Goal: Task Accomplishment & Management: Manage account settings

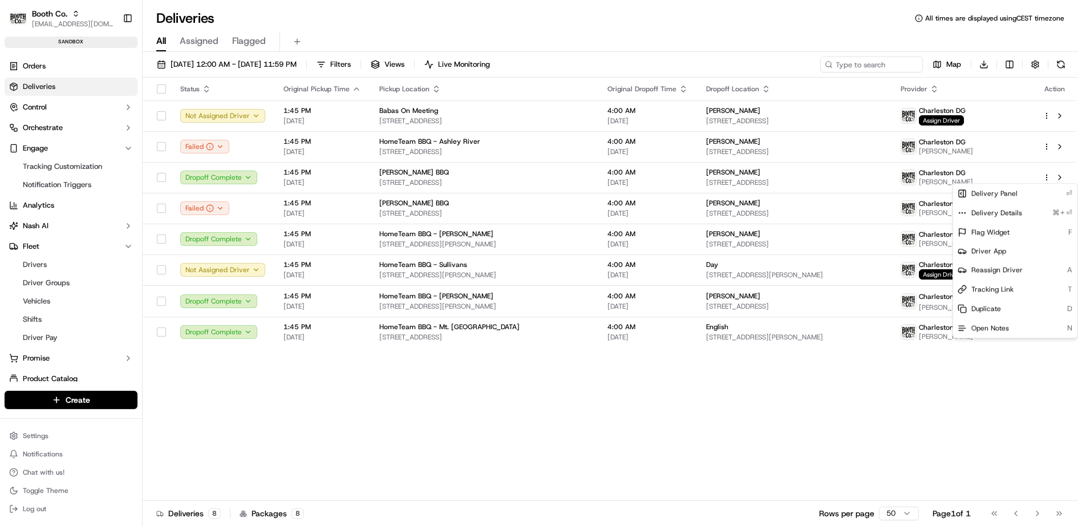
click at [73, 55] on html "Booth Co. [EMAIL_ADDRESS][DOMAIN_NAME] Toggle Sidebar sandbox Orders Deliveries…" at bounding box center [539, 263] width 1078 height 526
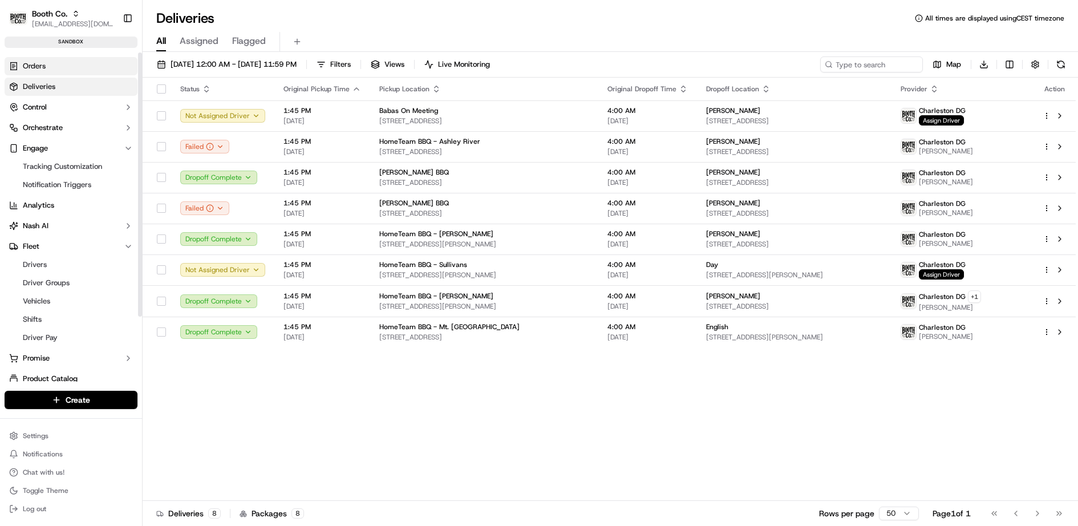
click at [66, 64] on link "Orders" at bounding box center [71, 66] width 133 height 18
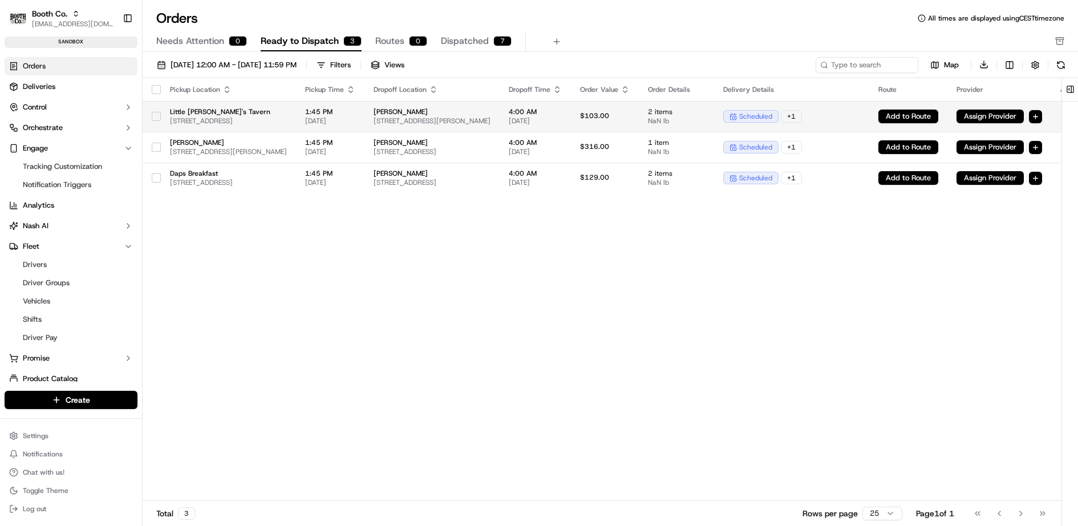
click at [860, 117] on div "scheduled + 1" at bounding box center [791, 116] width 137 height 13
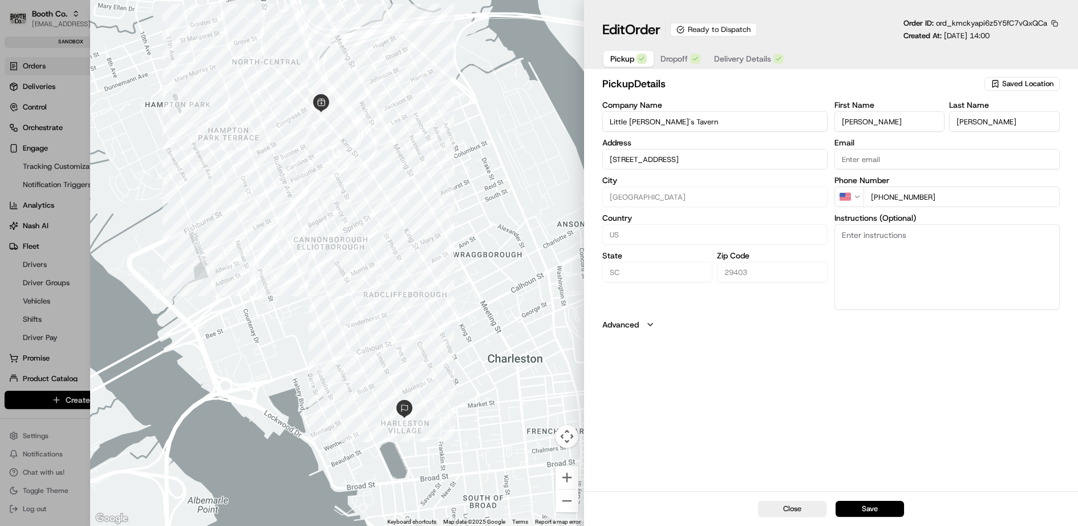
click at [747, 59] on span "Delivery Details" at bounding box center [742, 58] width 57 height 11
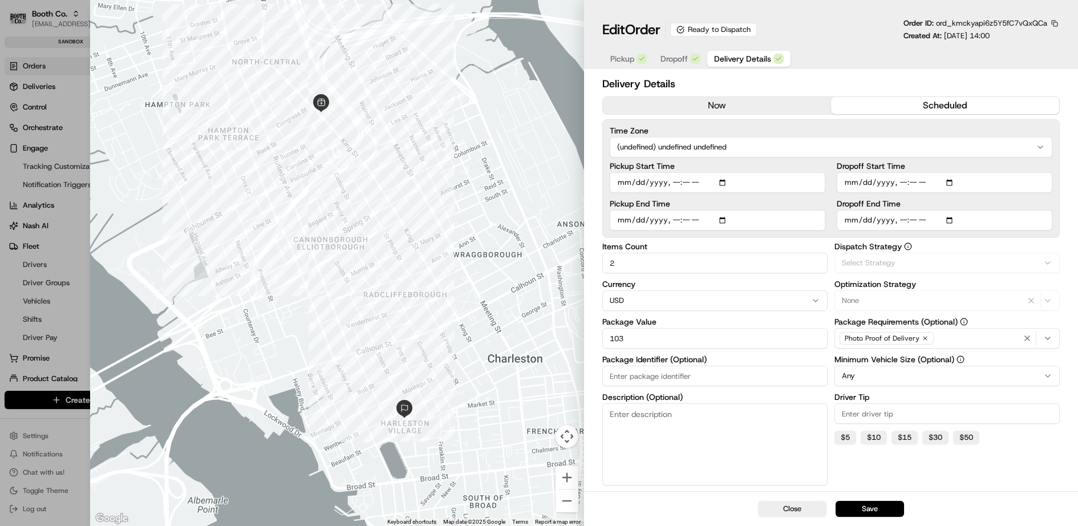
scroll to position [114, 0]
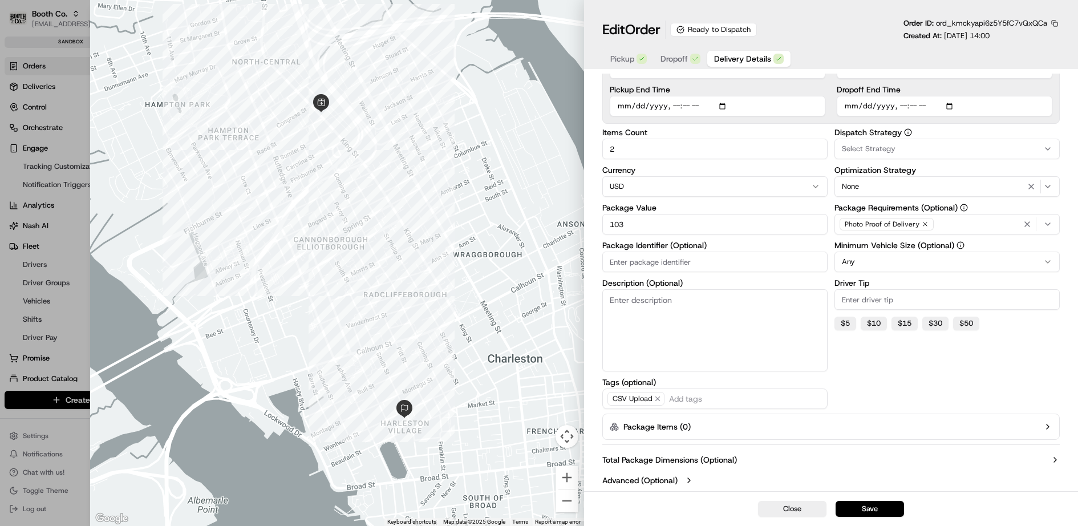
click at [732, 432] on button "Package Items ( 0 )" at bounding box center [830, 427] width 457 height 26
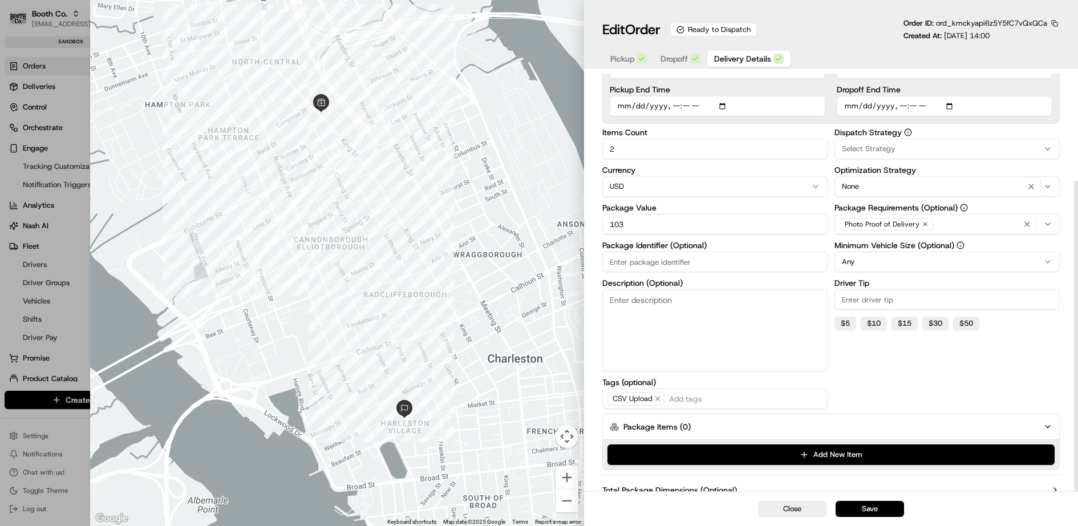
scroll to position [144, 0]
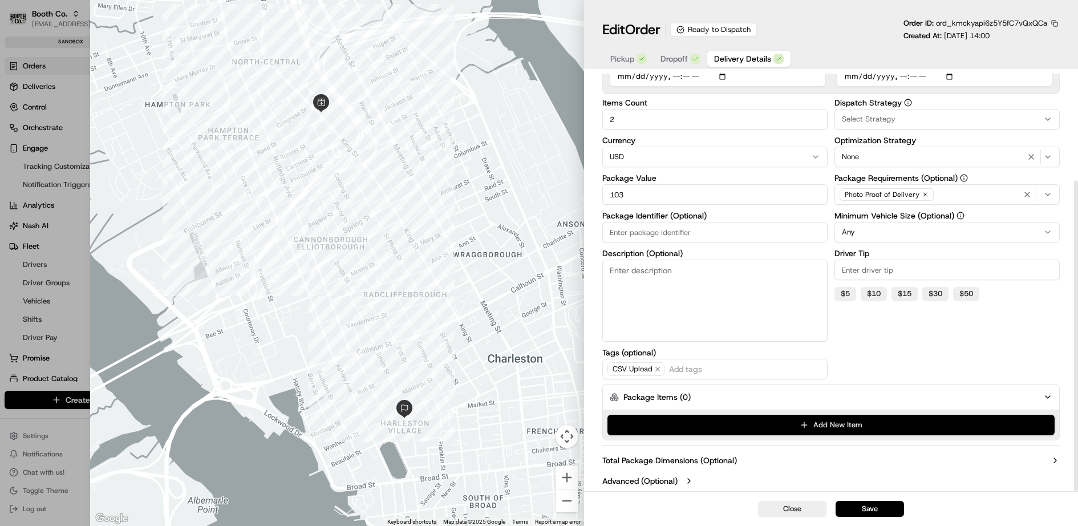
click at [796, 423] on button "Add New Item" at bounding box center [831, 425] width 447 height 21
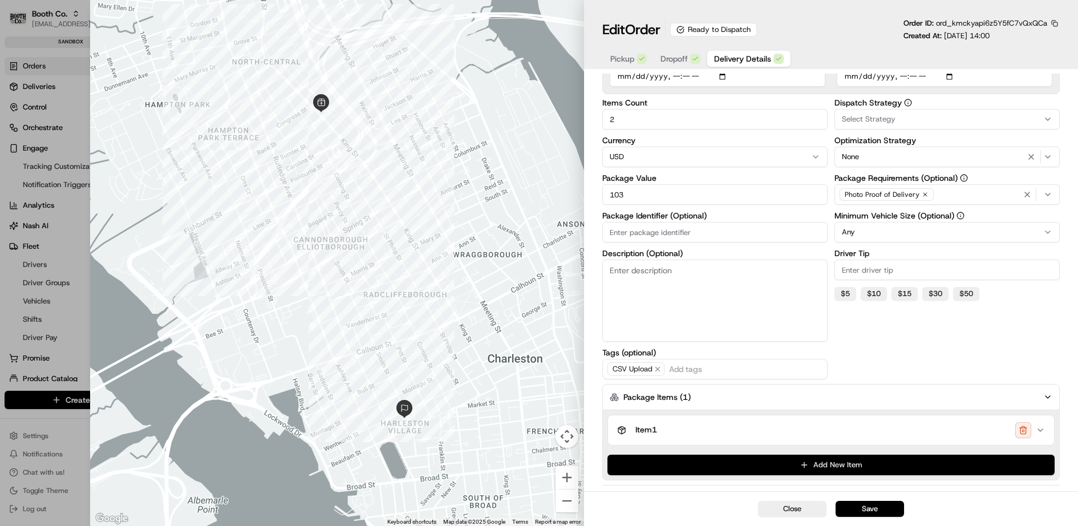
scroll to position [183, 0]
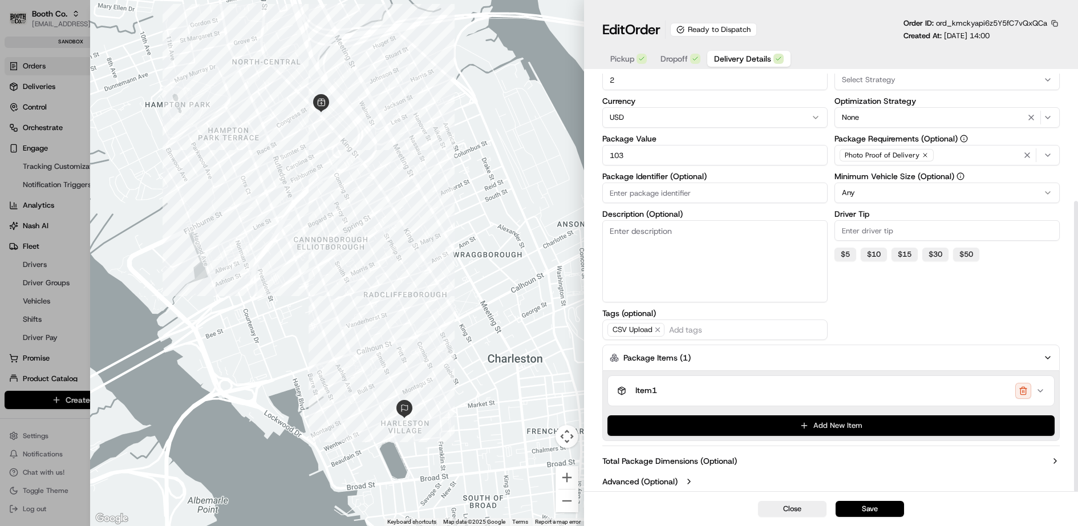
click at [805, 420] on button "Add New Item" at bounding box center [831, 425] width 447 height 21
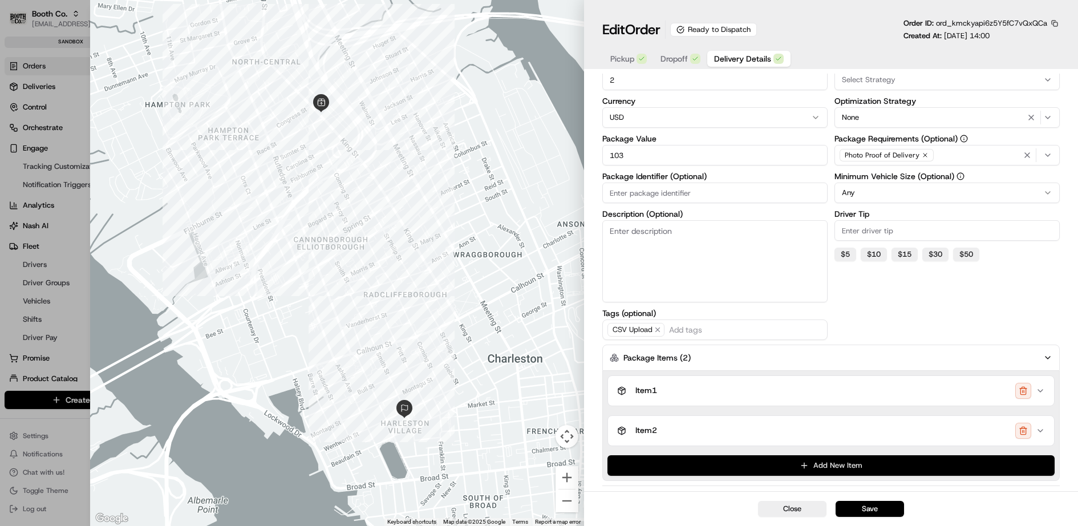
click at [811, 458] on button "Add New Item" at bounding box center [831, 465] width 447 height 21
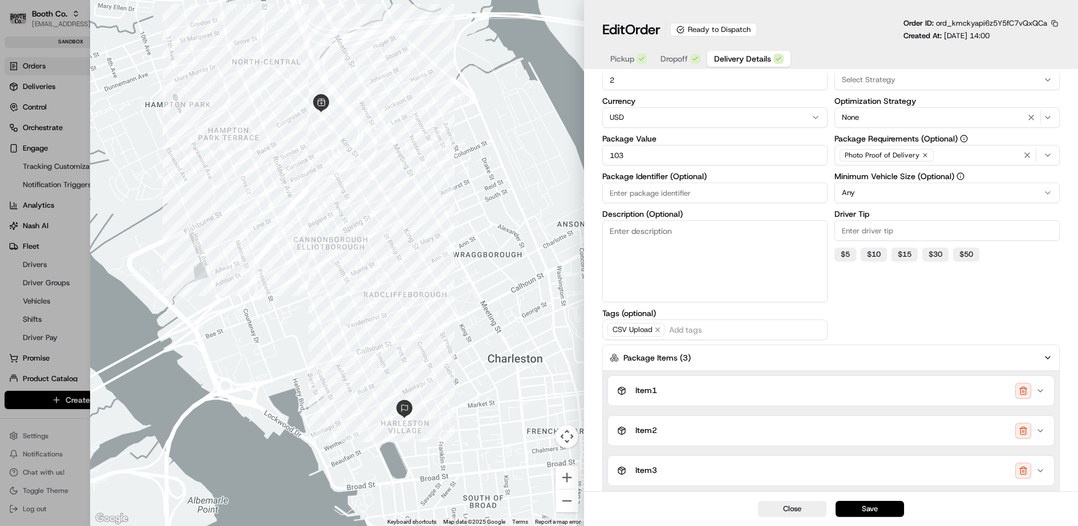
scroll to position [262, 0]
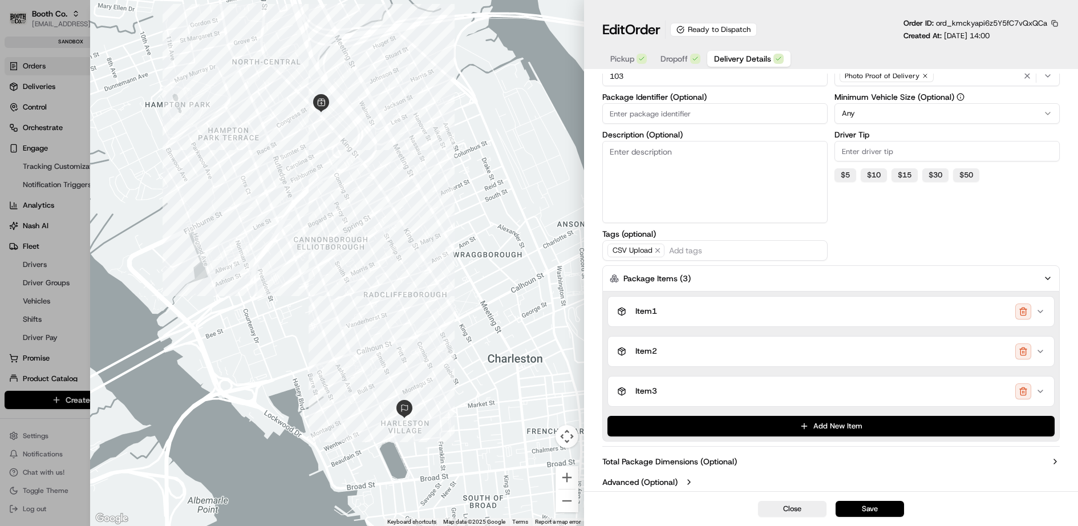
click at [837, 314] on div "Item 1" at bounding box center [826, 311] width 419 height 16
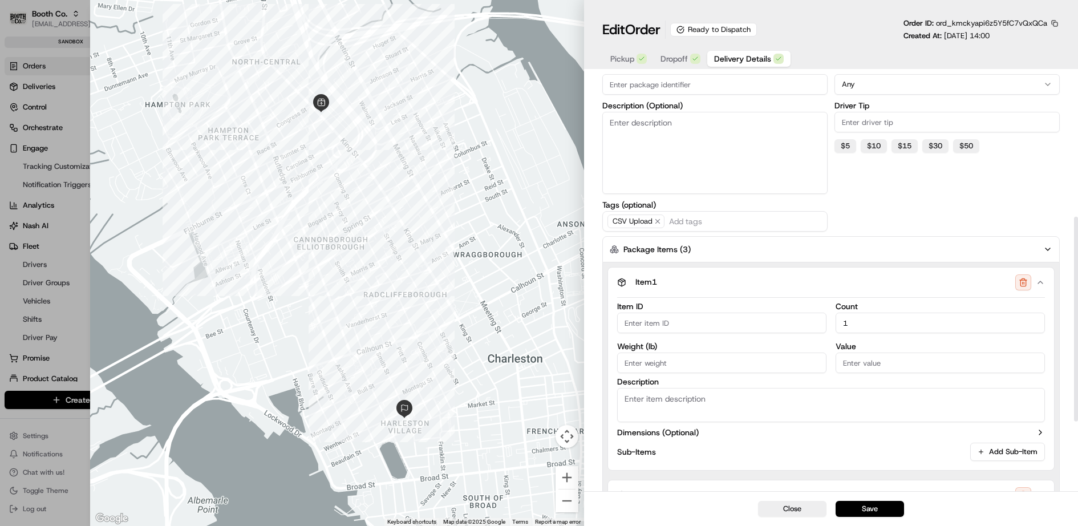
click at [835, 276] on div "Item 1" at bounding box center [826, 282] width 419 height 16
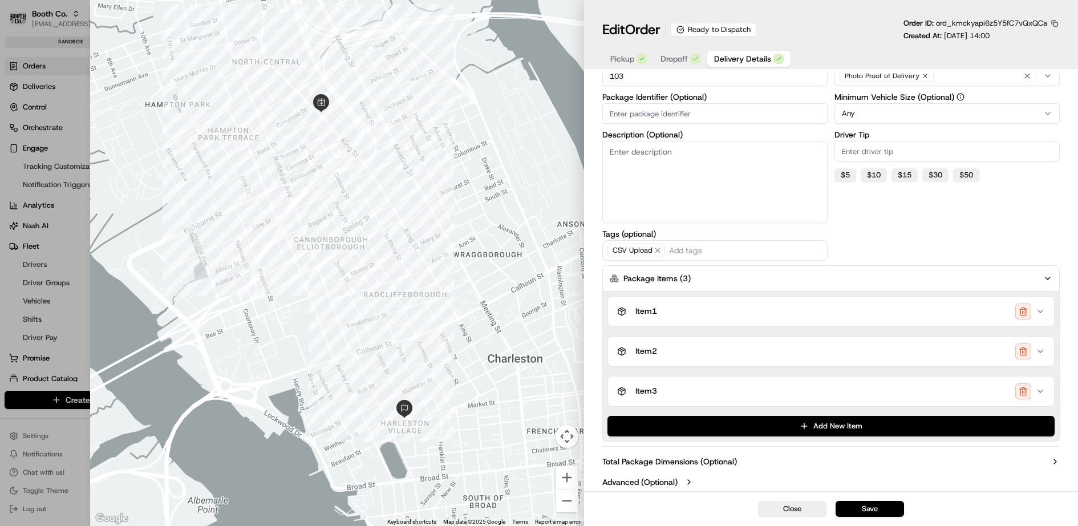
scroll to position [262, 0]
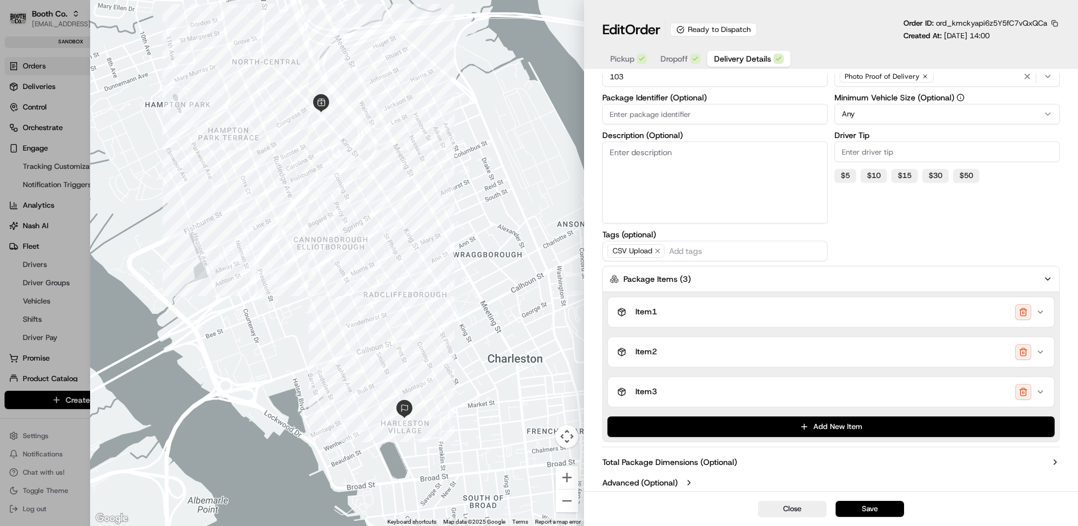
click at [624, 56] on span "Pickup" at bounding box center [622, 58] width 24 height 11
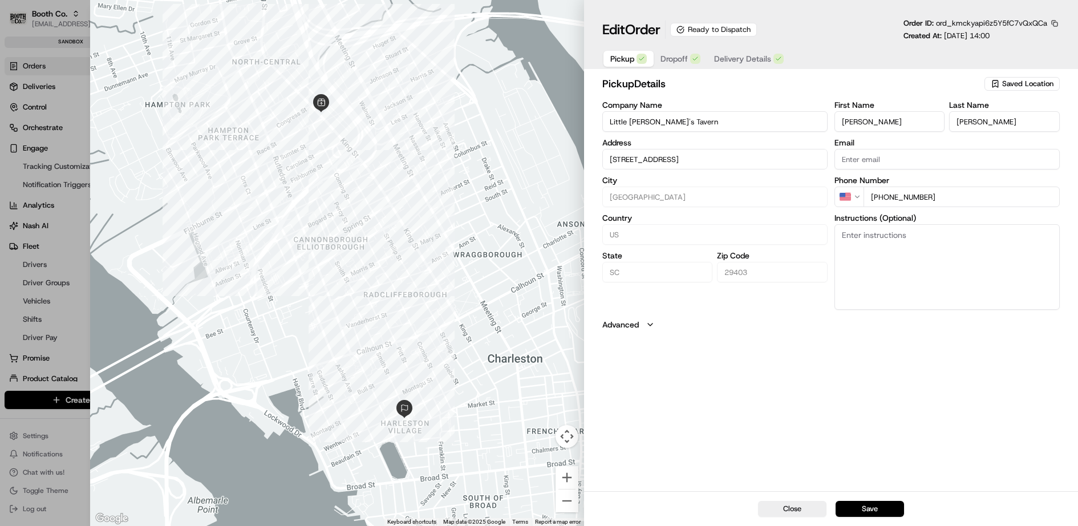
scroll to position [0, 0]
click at [636, 319] on label "Advanced" at bounding box center [620, 324] width 37 height 11
click at [641, 354] on input "Barcodes (optional)" at bounding box center [830, 357] width 457 height 21
type input "12345"
type input "12346"
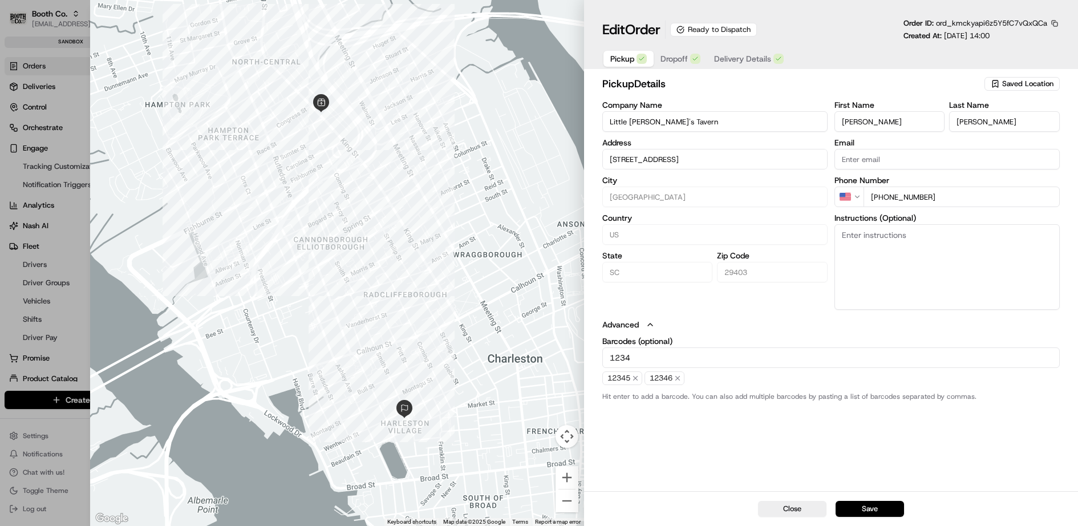
type input "12347"
click at [747, 60] on span "Delivery Details" at bounding box center [742, 58] width 57 height 11
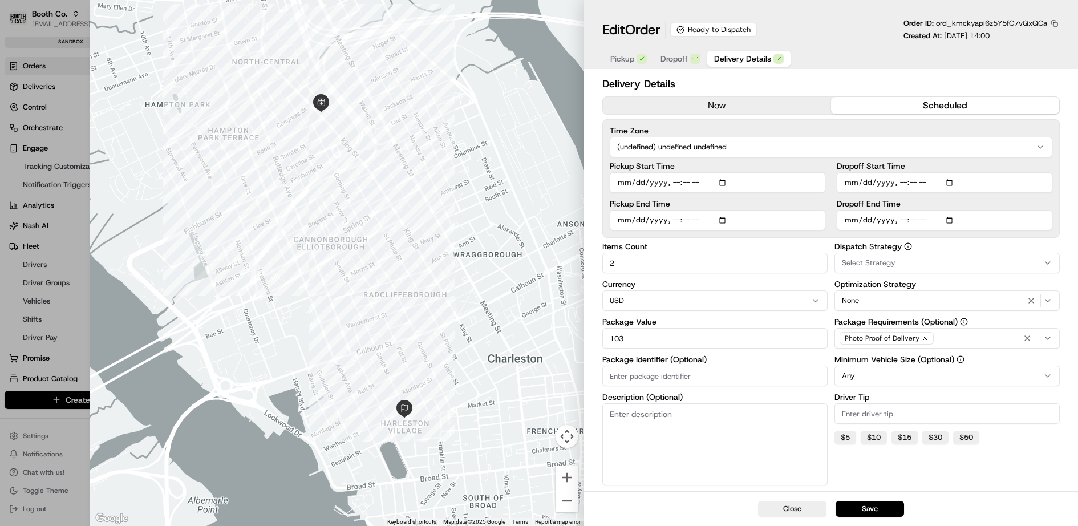
scroll to position [114, 0]
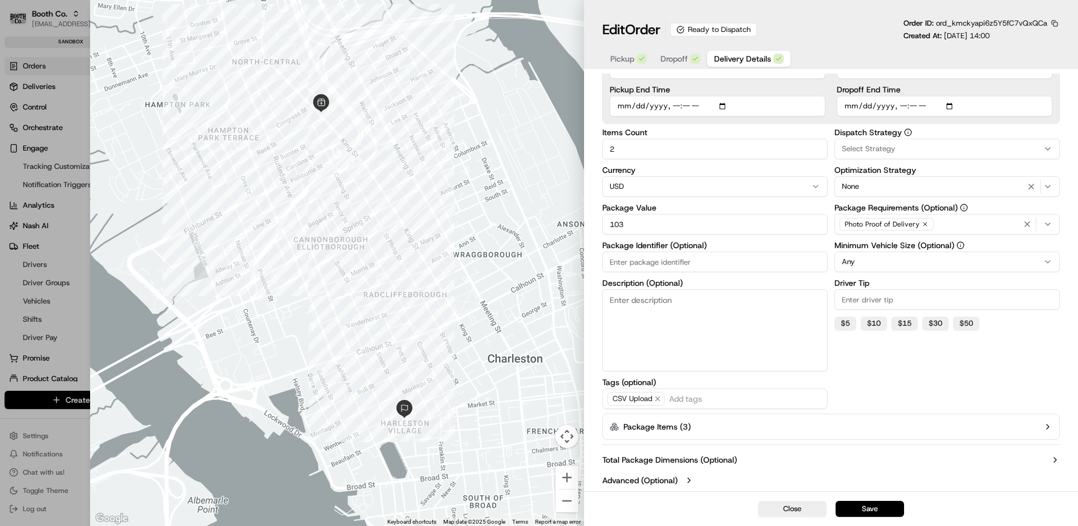
click at [719, 437] on button "Package Items ( 3 )" at bounding box center [830, 427] width 457 height 26
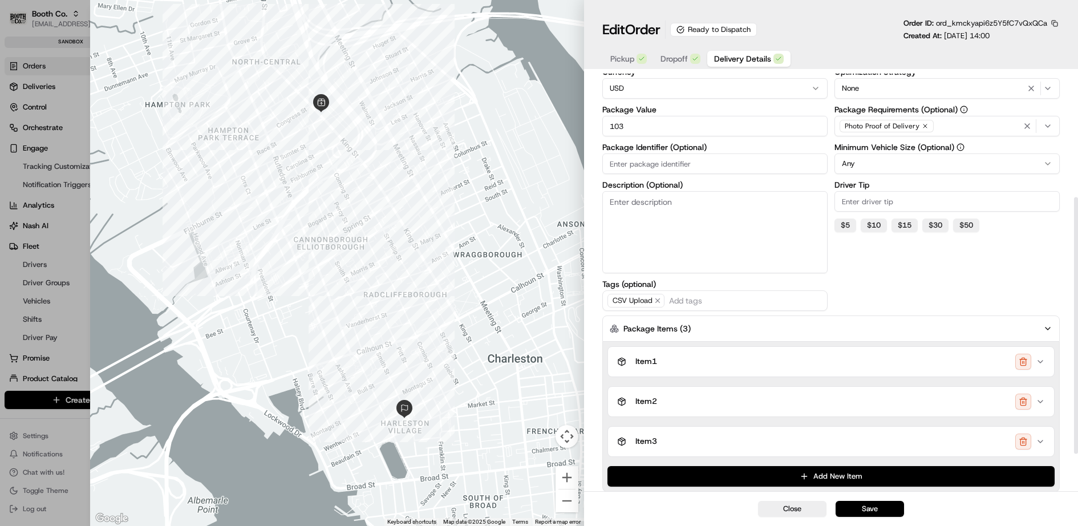
scroll to position [262, 0]
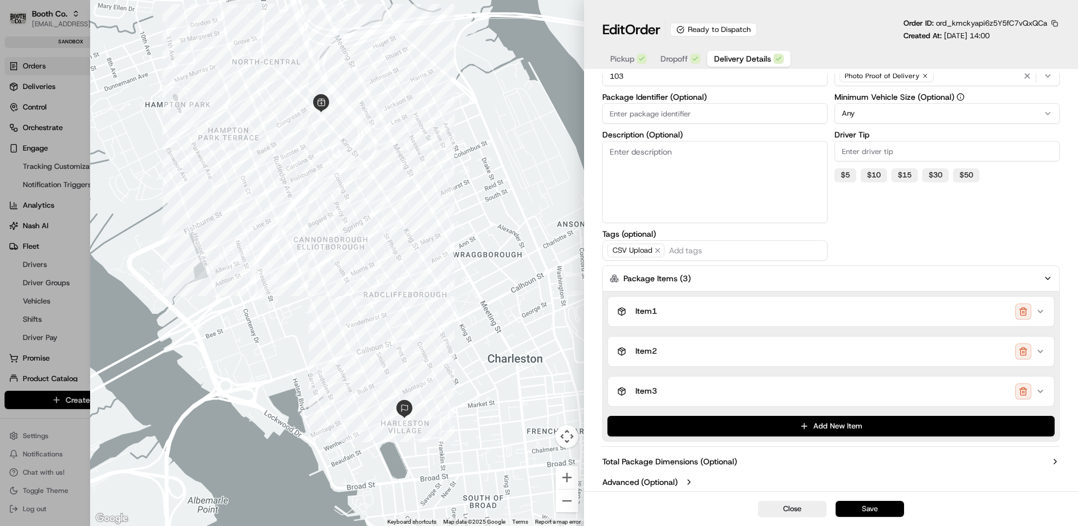
click at [870, 507] on button "Save" at bounding box center [870, 509] width 68 height 16
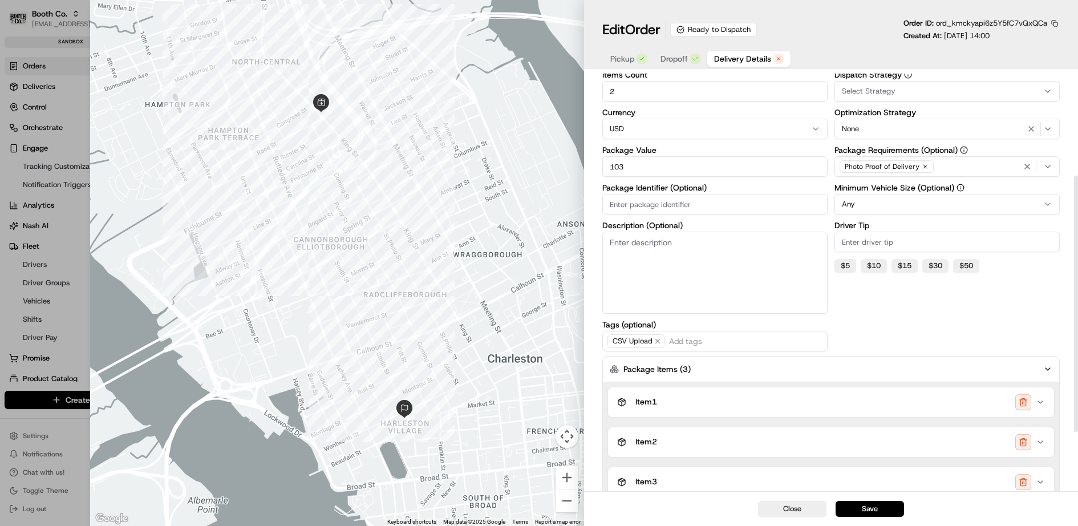
scroll to position [0, 0]
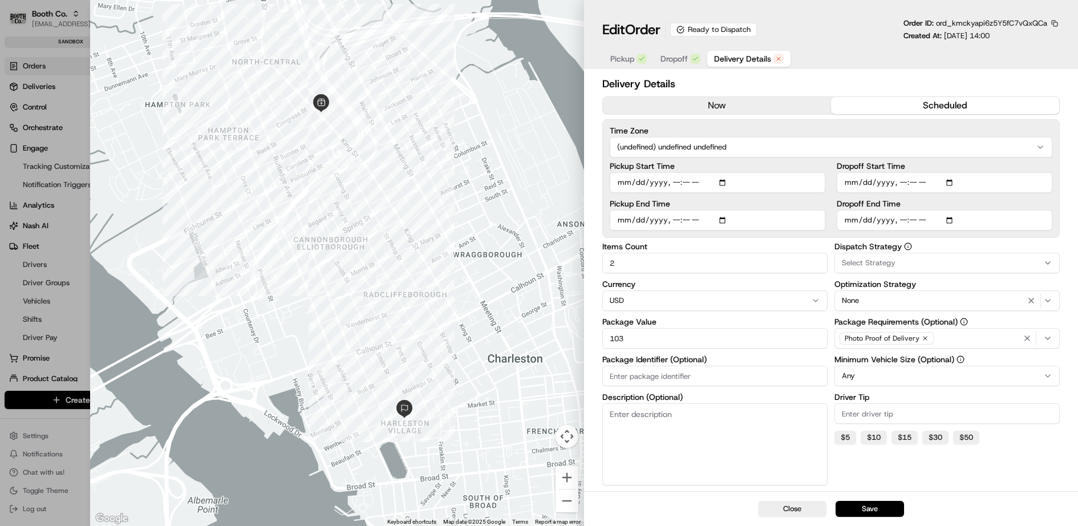
click at [620, 63] on span "Pickup" at bounding box center [622, 58] width 24 height 11
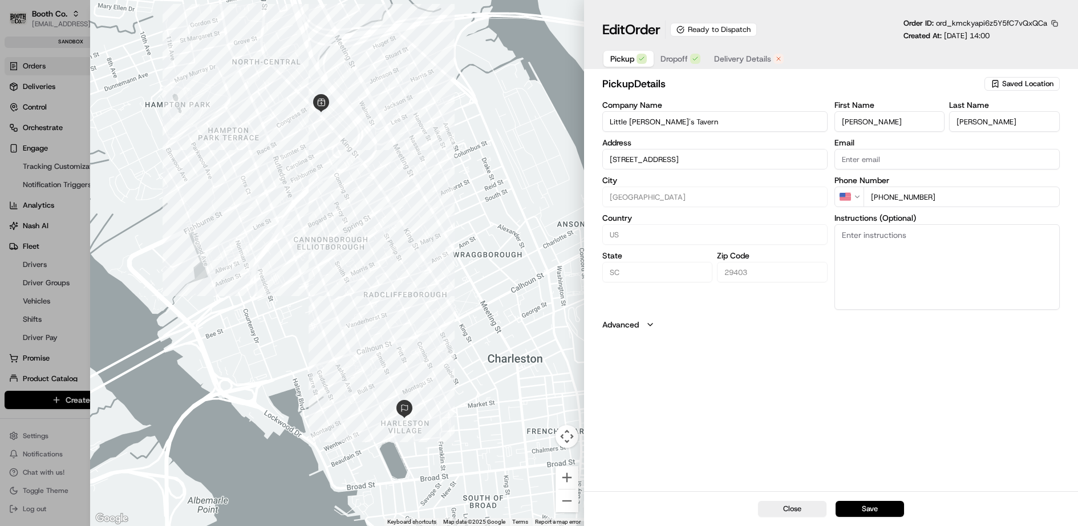
click at [645, 329] on button "Advanced" at bounding box center [830, 324] width 457 height 11
click at [670, 54] on span "Dropoff" at bounding box center [674, 58] width 27 height 11
click at [645, 319] on button "Advanced" at bounding box center [830, 324] width 457 height 11
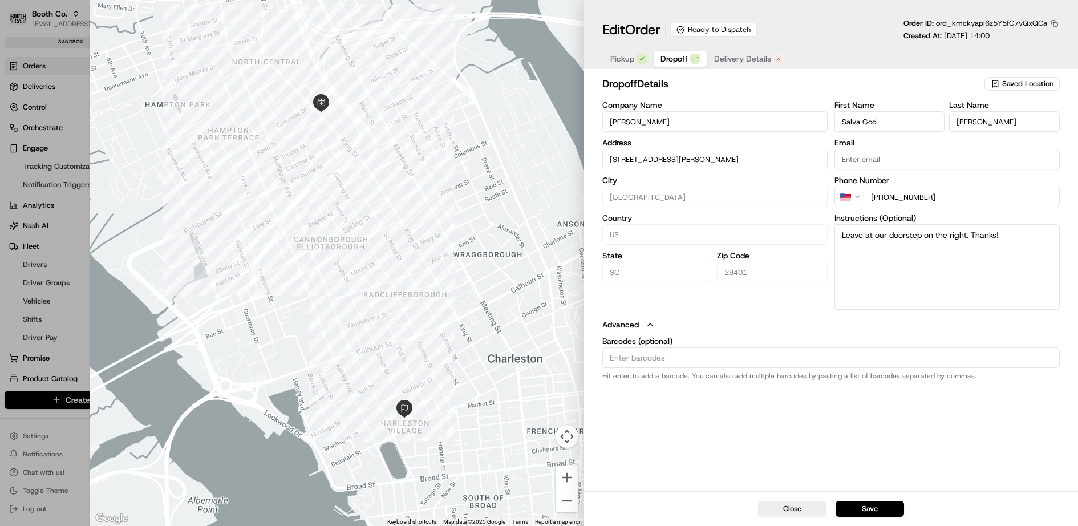
click at [641, 361] on input "Barcodes (optional)" at bounding box center [830, 357] width 457 height 21
type input "12345"
type input "12346"
type input "12347"
click at [874, 507] on button "Save" at bounding box center [870, 509] width 68 height 16
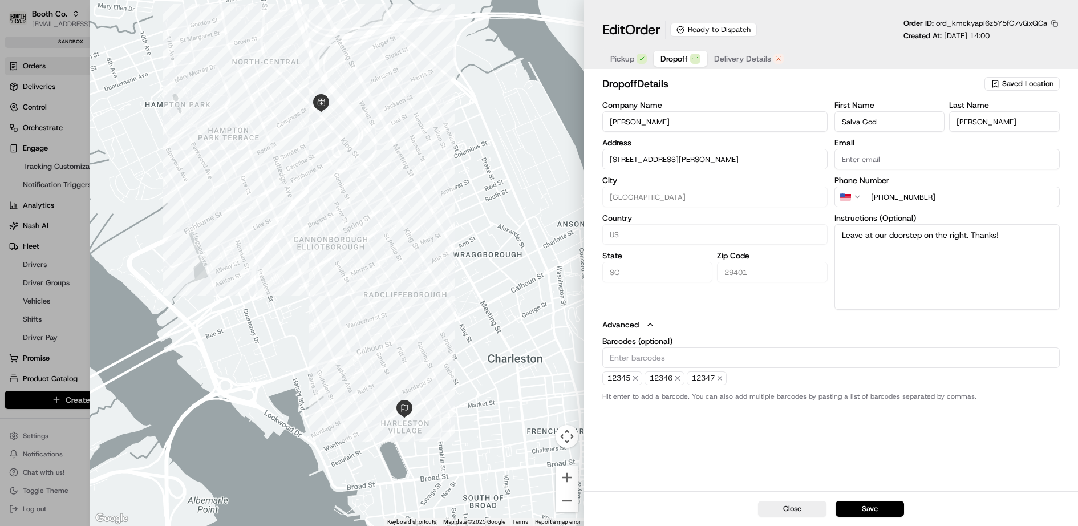
type input "+1"
click at [74, 273] on div at bounding box center [539, 263] width 1078 height 526
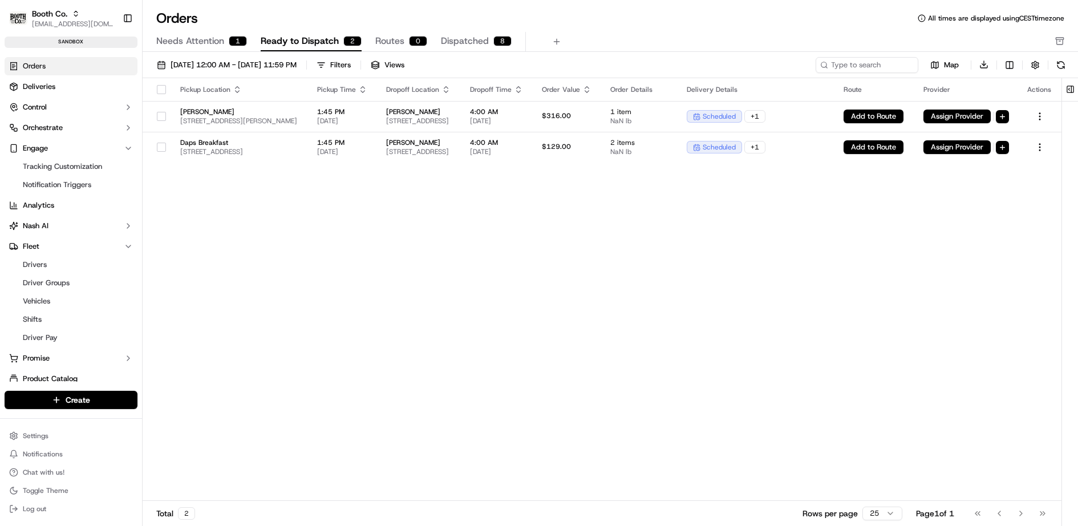
click at [181, 38] on span "Needs Attention" at bounding box center [190, 41] width 68 height 14
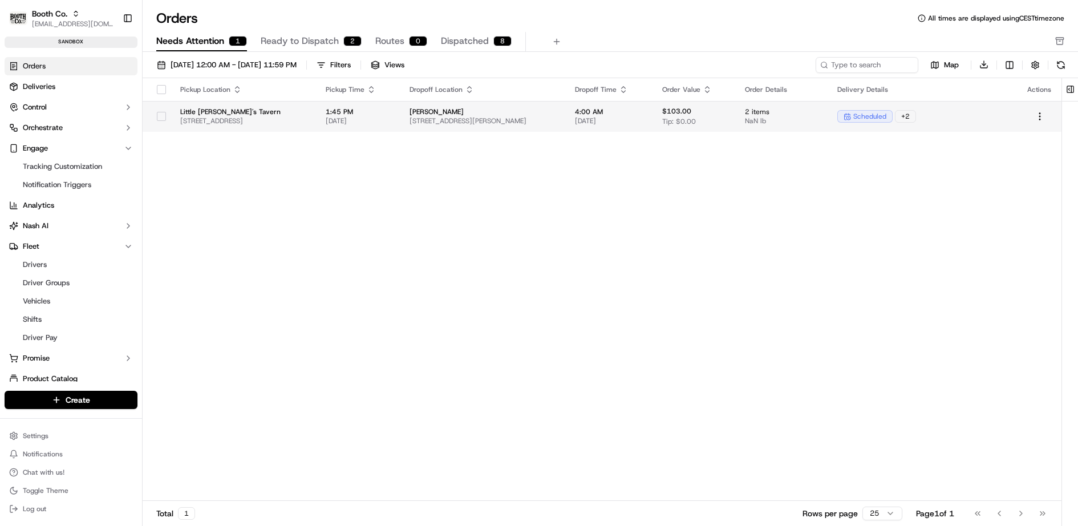
click at [566, 103] on td "[PERSON_NAME] [STREET_ADDRESS][PERSON_NAME]" at bounding box center [482, 116] width 165 height 31
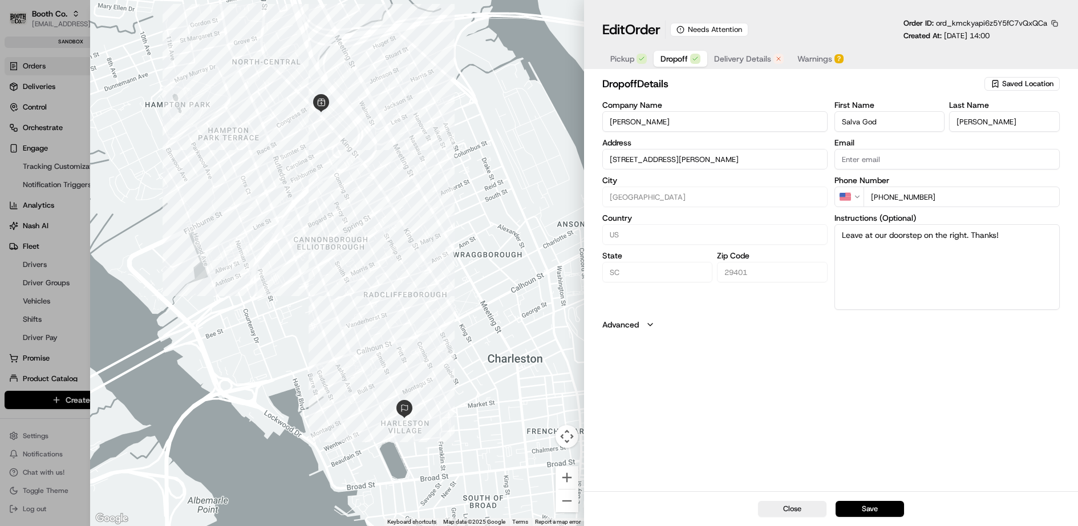
click at [756, 55] on span "Delivery Details" at bounding box center [742, 58] width 57 height 11
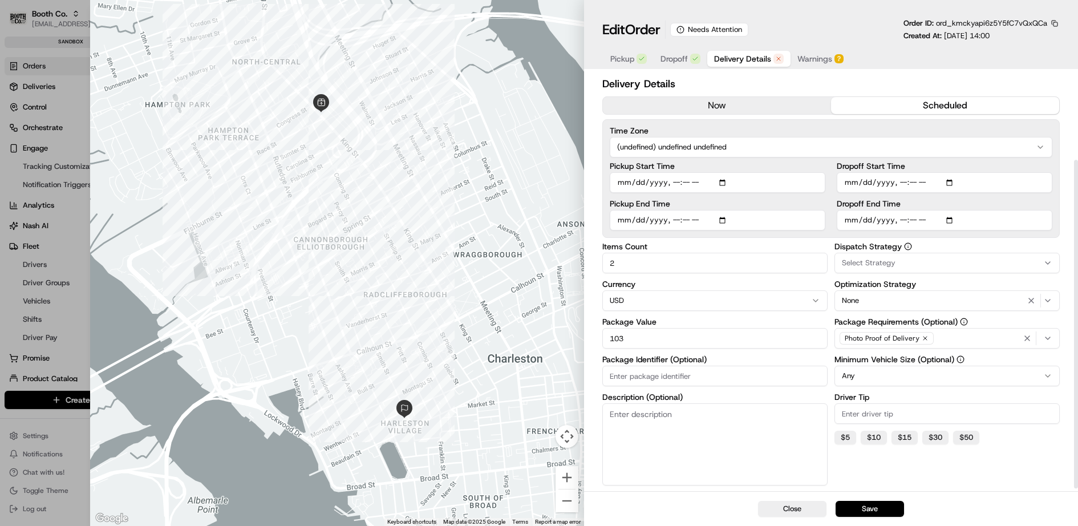
scroll to position [114, 0]
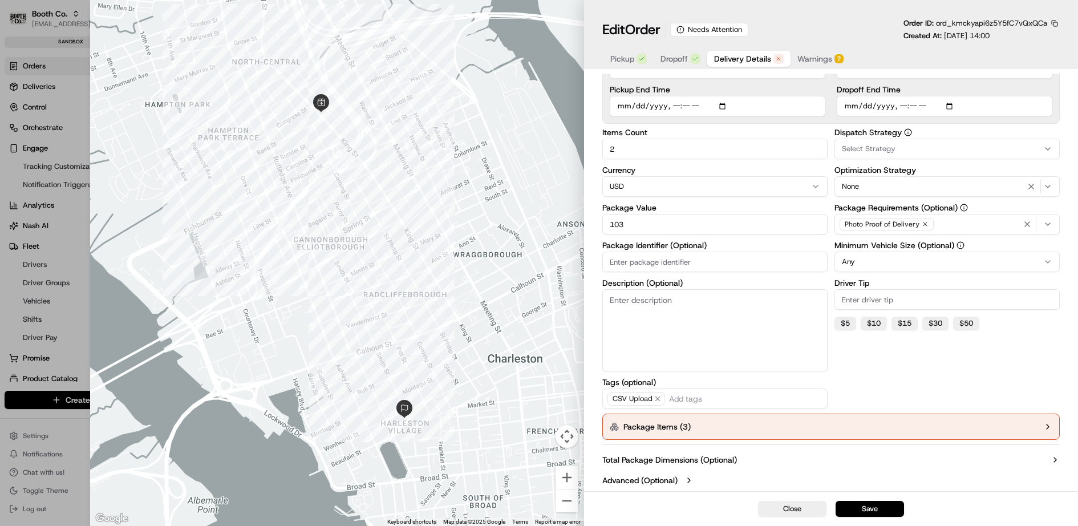
click at [710, 423] on button "Package Items ( 3 )" at bounding box center [830, 427] width 457 height 26
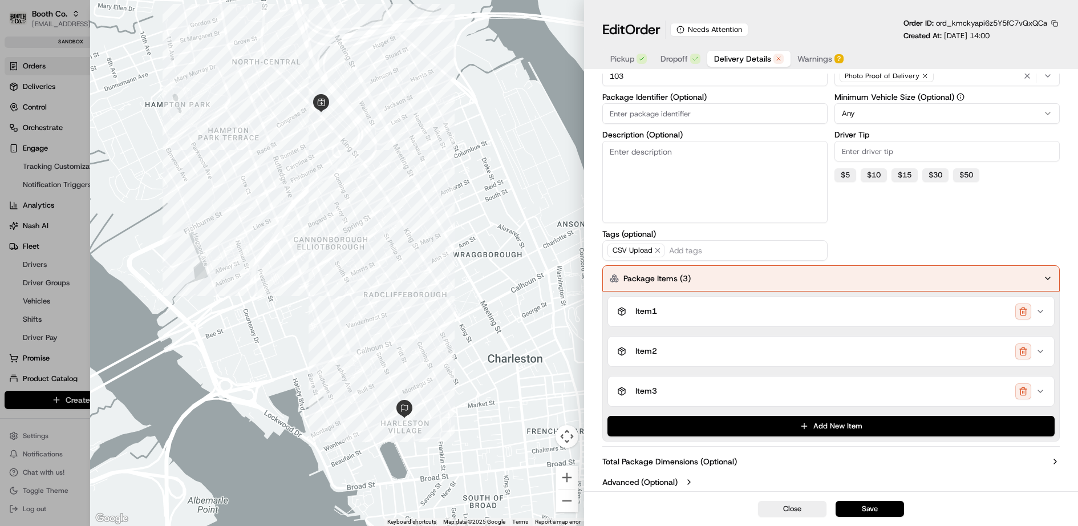
scroll to position [0, 0]
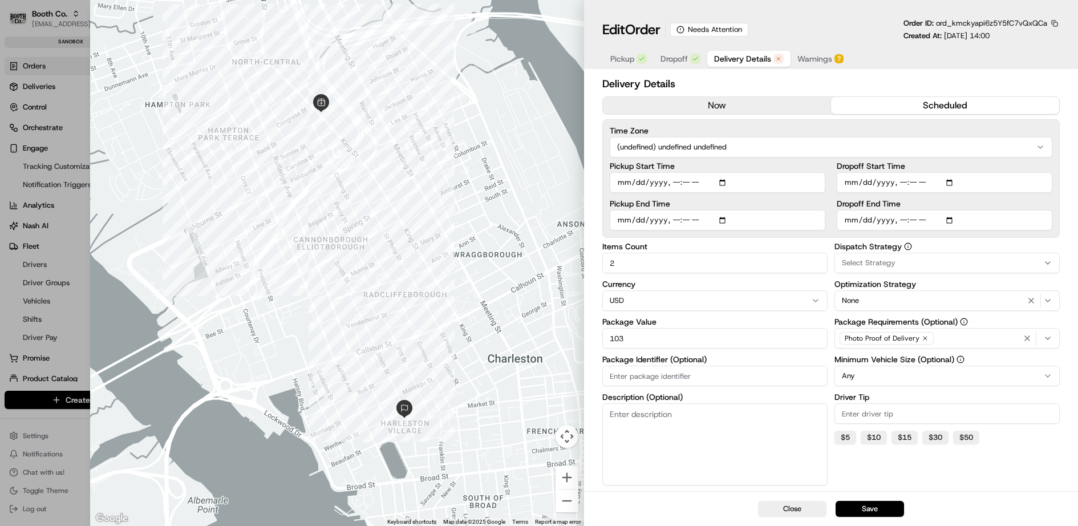
click at [813, 57] on span "Warnings" at bounding box center [814, 58] width 35 height 11
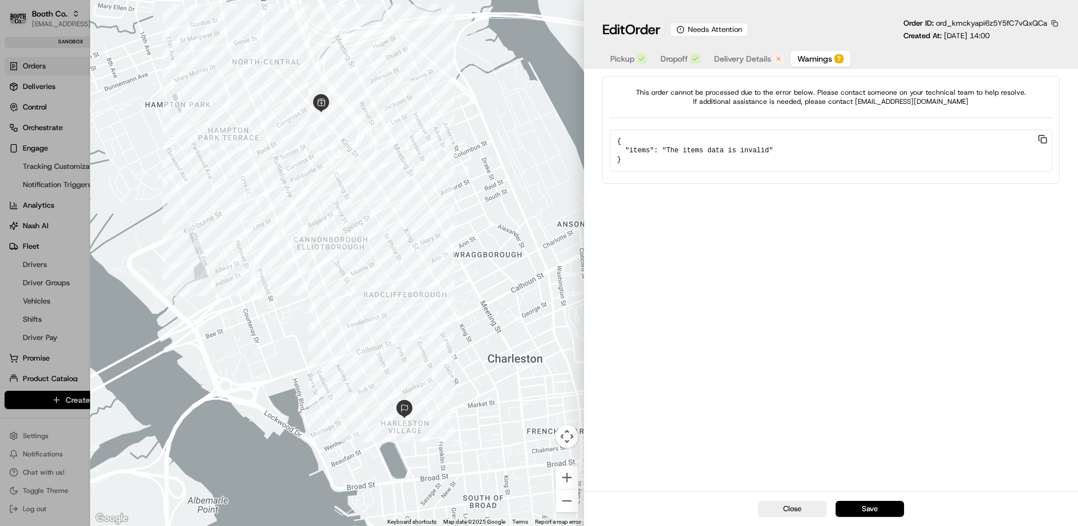
click at [735, 56] on span "Delivery Details" at bounding box center [742, 58] width 57 height 11
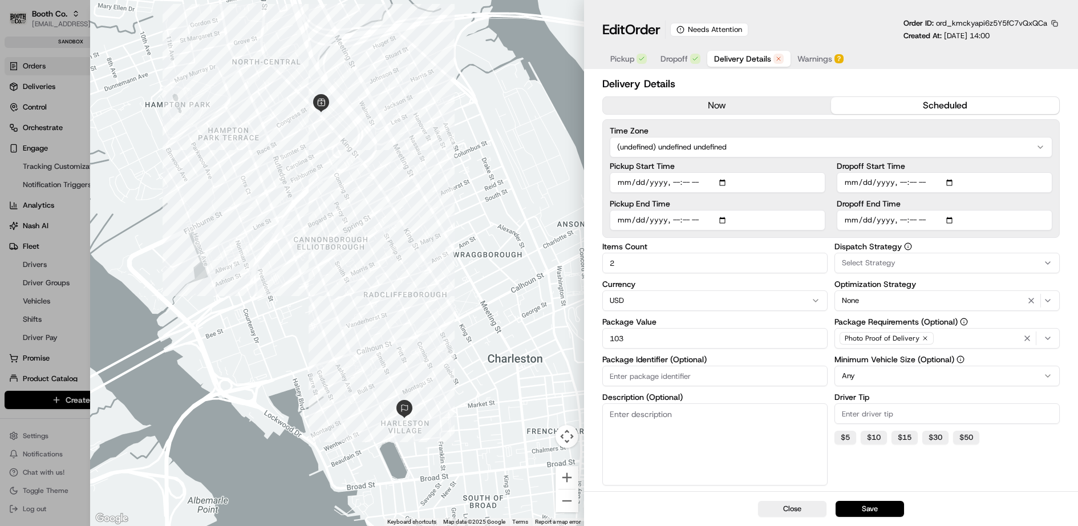
scroll to position [114, 0]
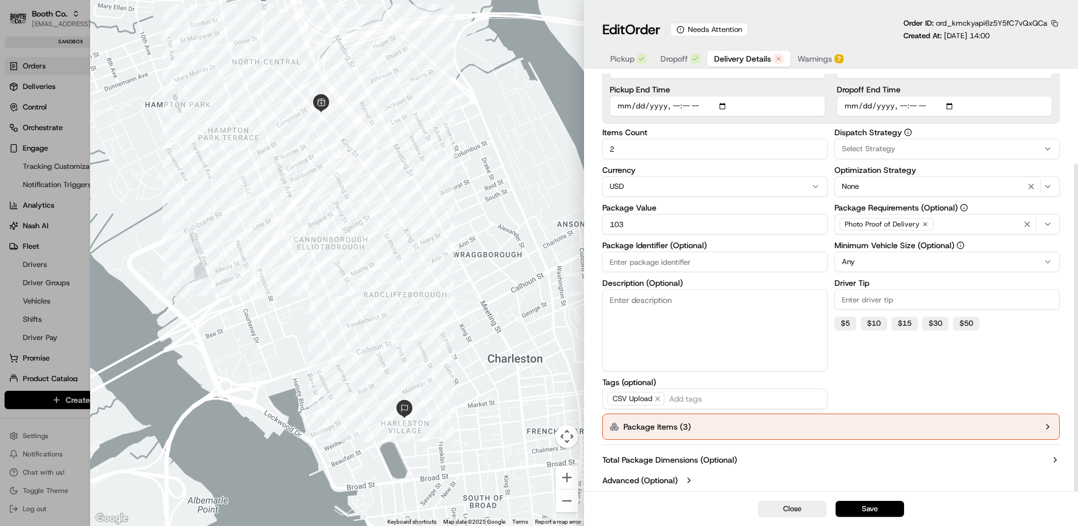
click at [717, 425] on button "Package Items ( 3 )" at bounding box center [830, 427] width 457 height 26
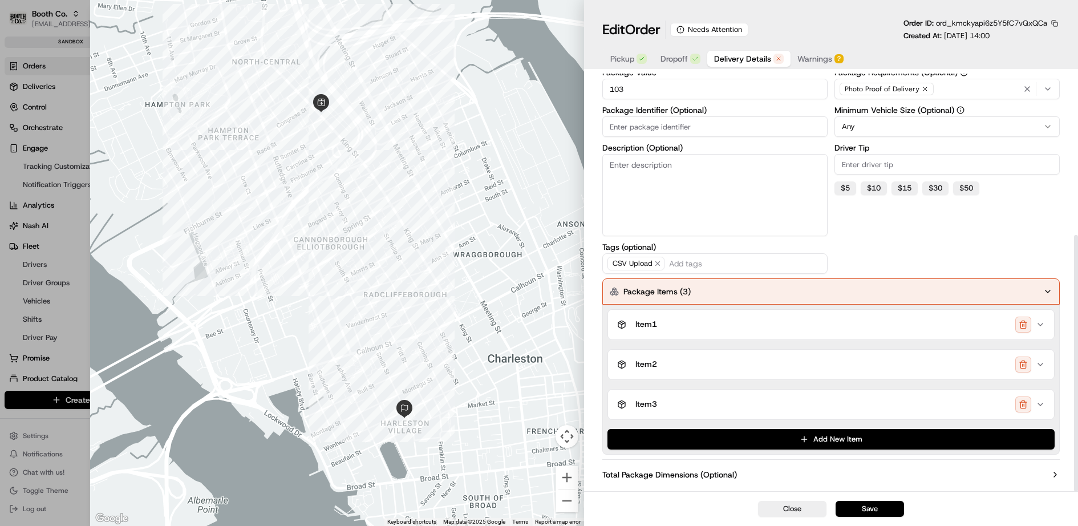
scroll to position [262, 0]
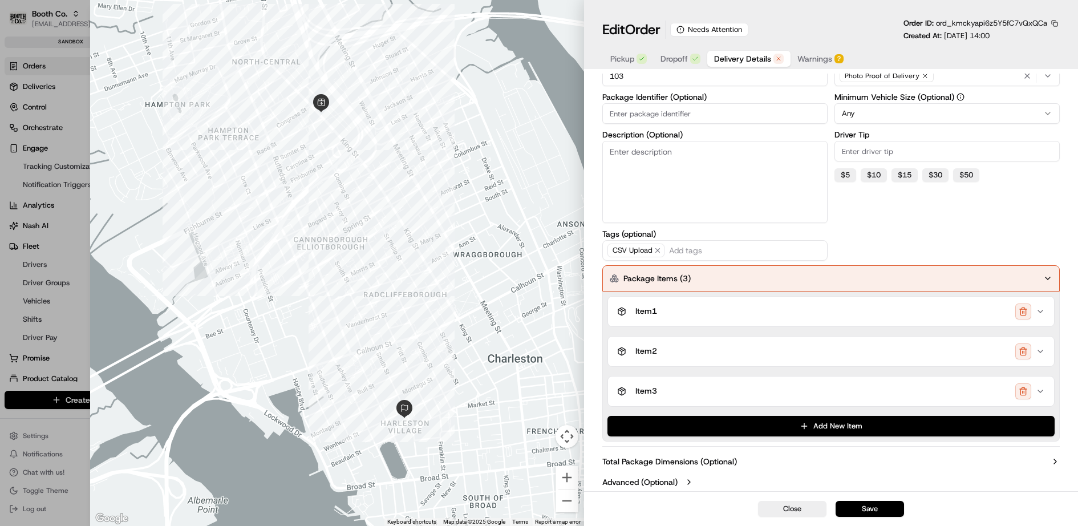
click at [714, 305] on div "Item 1" at bounding box center [826, 311] width 419 height 16
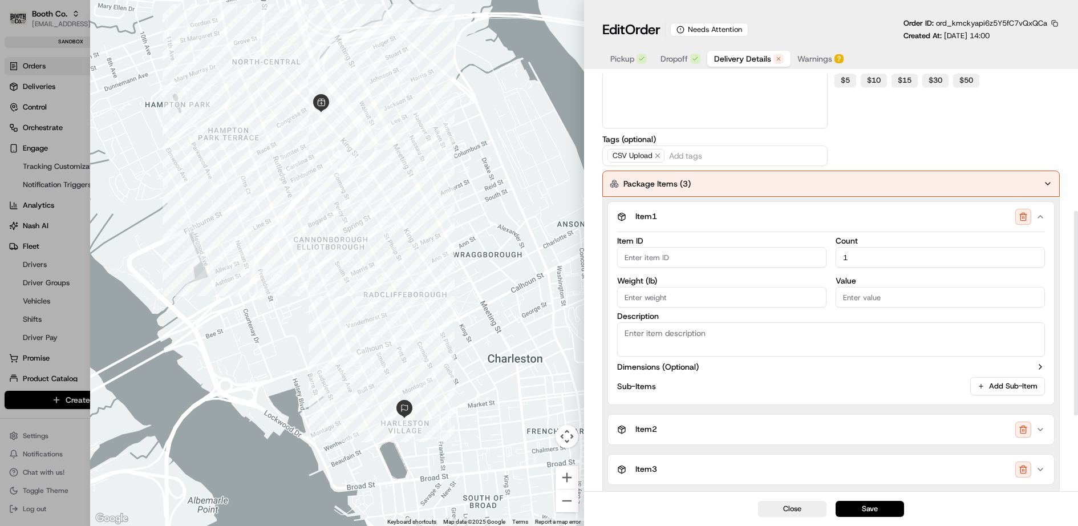
scroll to position [367, 0]
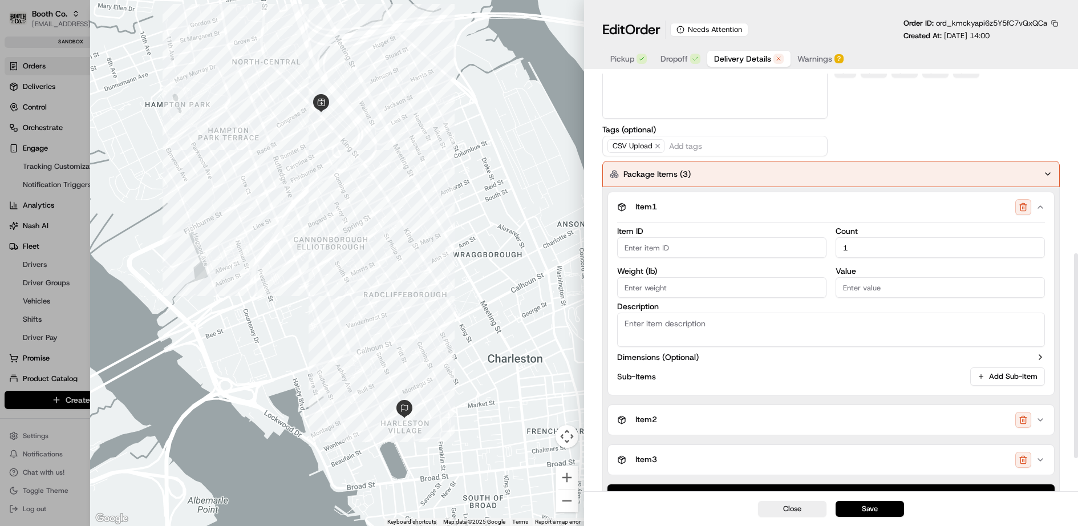
click at [678, 247] on input "Item ID" at bounding box center [721, 247] width 209 height 21
type input "123"
click at [683, 278] on input "Weight ( lb )" at bounding box center [721, 287] width 209 height 21
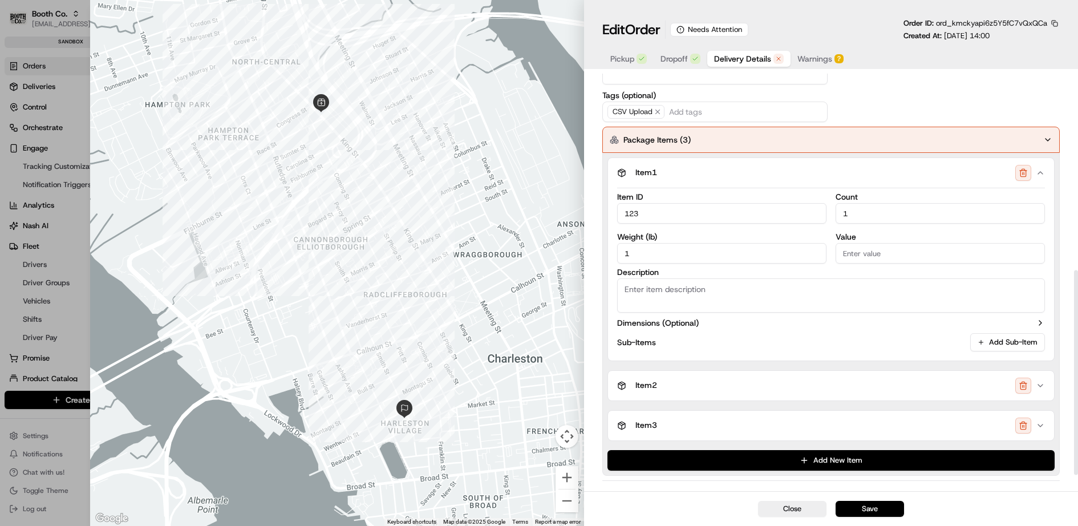
scroll to position [435, 0]
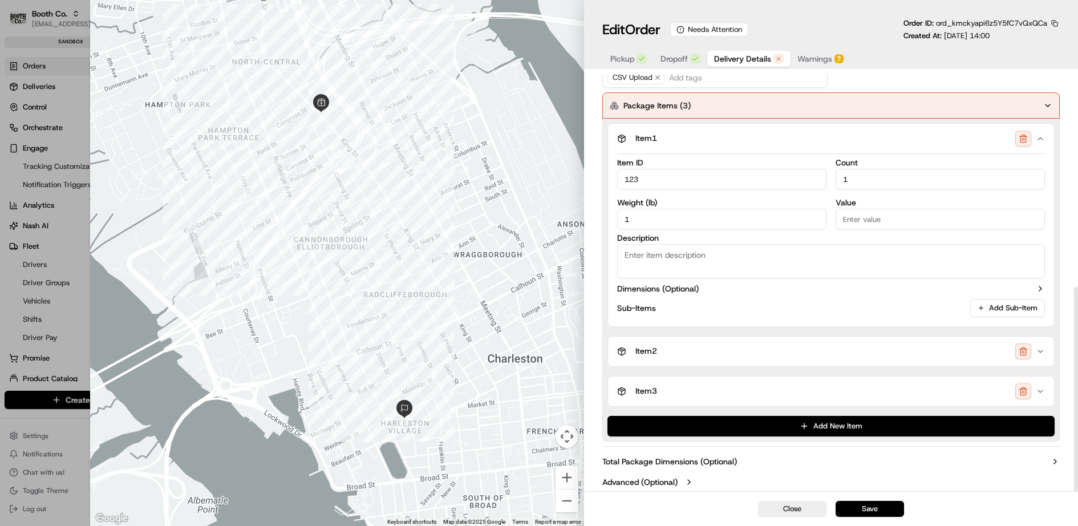
type input "1"
click at [691, 346] on div "Item 2" at bounding box center [826, 351] width 419 height 16
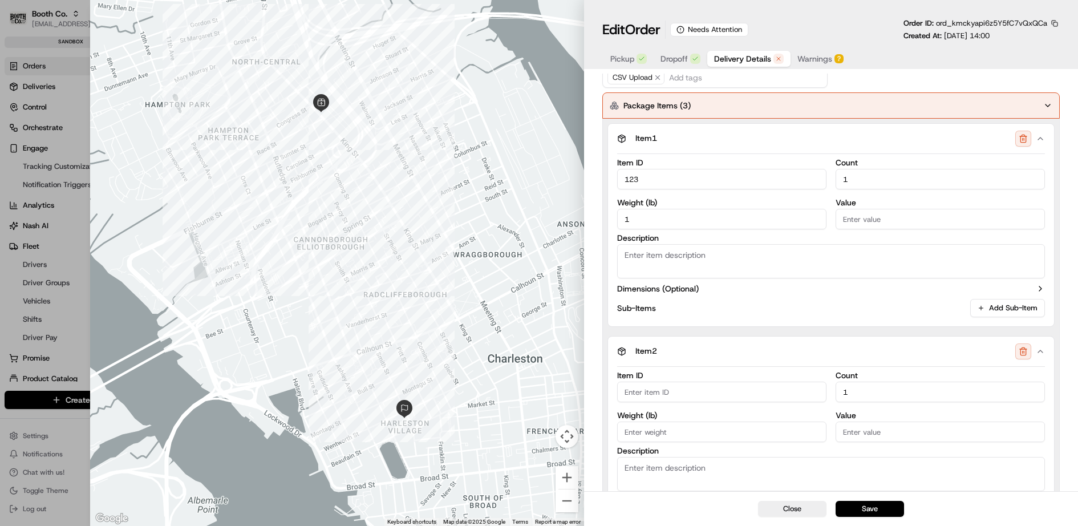
click at [664, 387] on input "Item ID" at bounding box center [721, 392] width 209 height 21
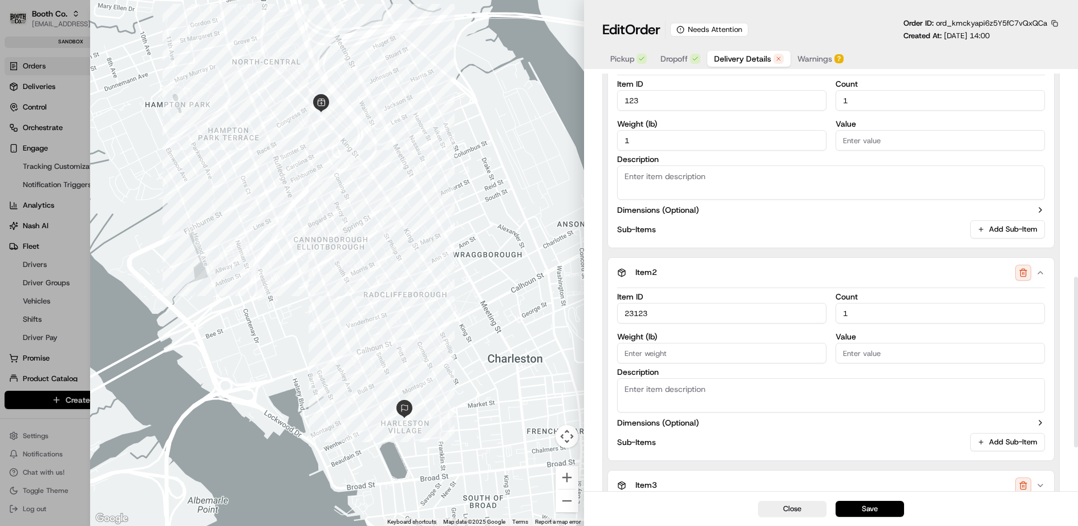
scroll to position [516, 0]
type input "23123"
click at [658, 353] on input "Weight ( lb )" at bounding box center [721, 351] width 209 height 21
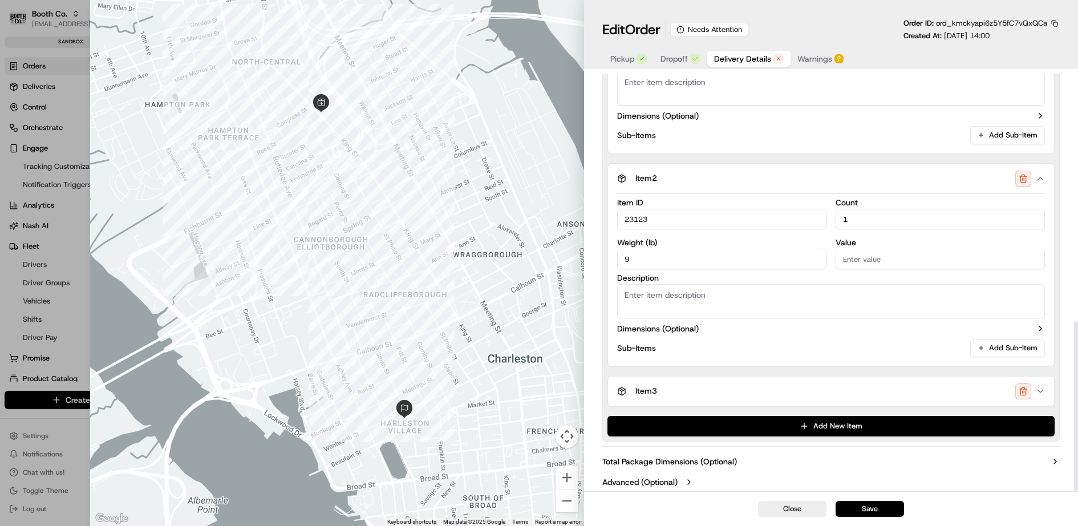
scroll to position [608, 0]
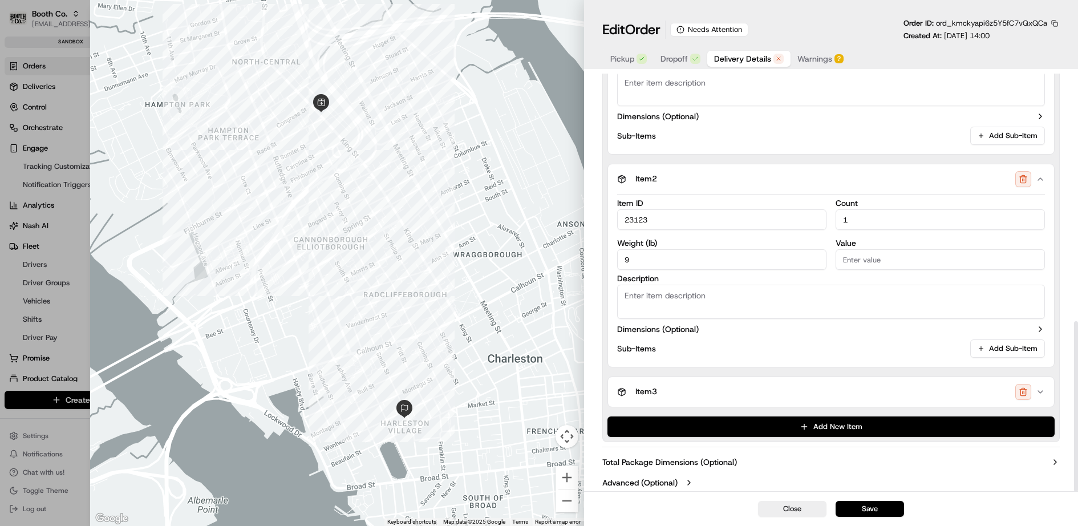
type input "9"
click at [679, 391] on div "Item 3" at bounding box center [826, 392] width 419 height 16
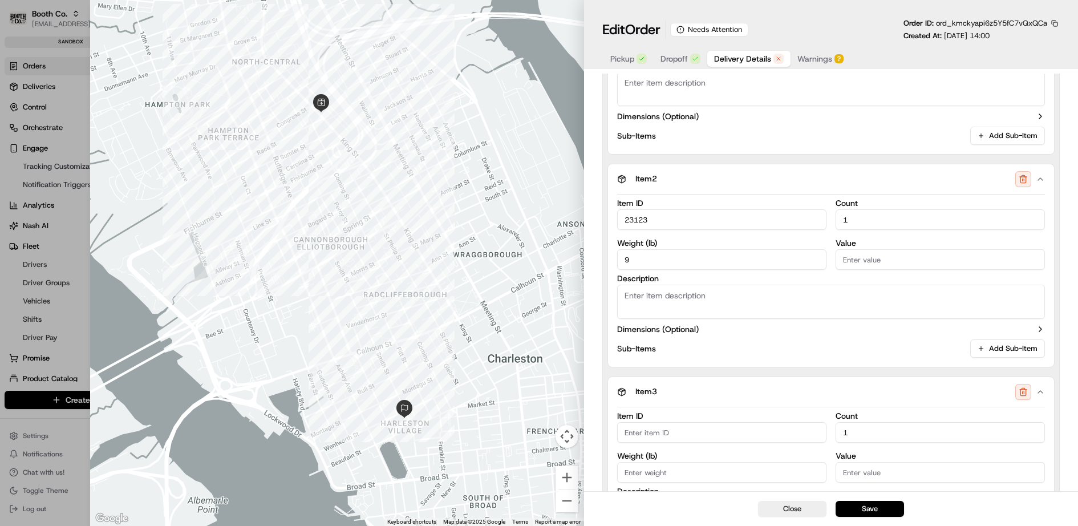
click at [670, 437] on input "Item ID" at bounding box center [721, 432] width 209 height 21
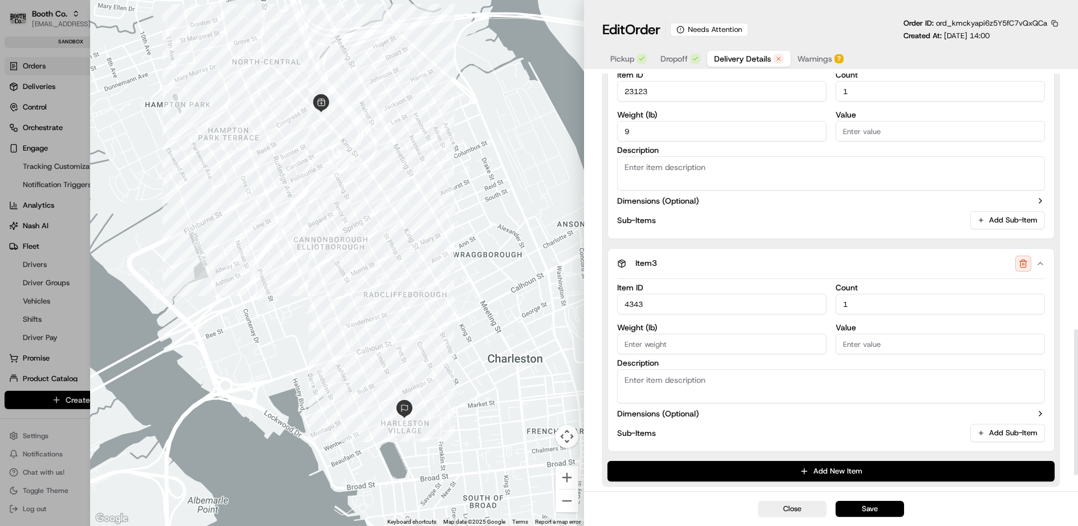
scroll to position [740, 0]
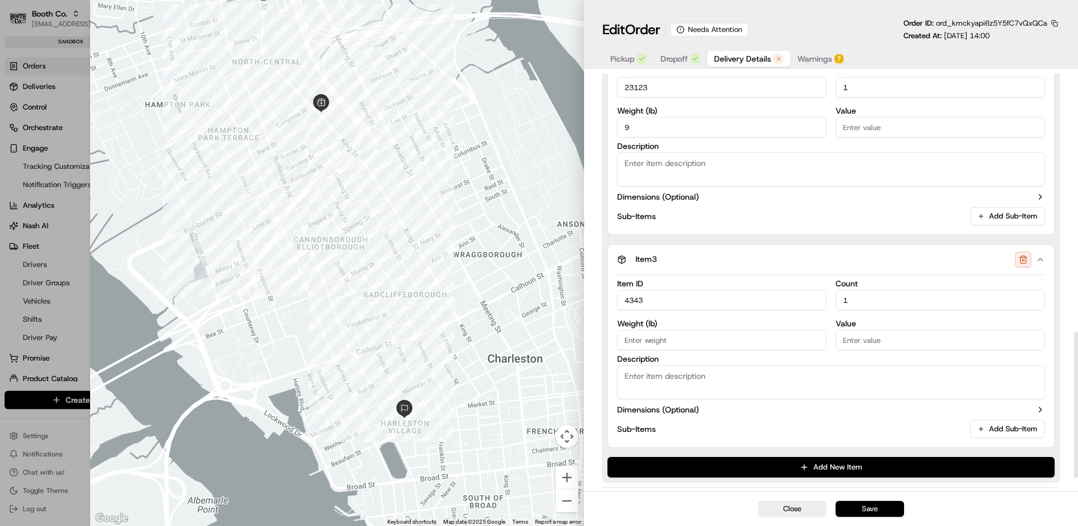
type input "4343"
click at [861, 513] on button "Save" at bounding box center [870, 509] width 68 height 16
type input "1"
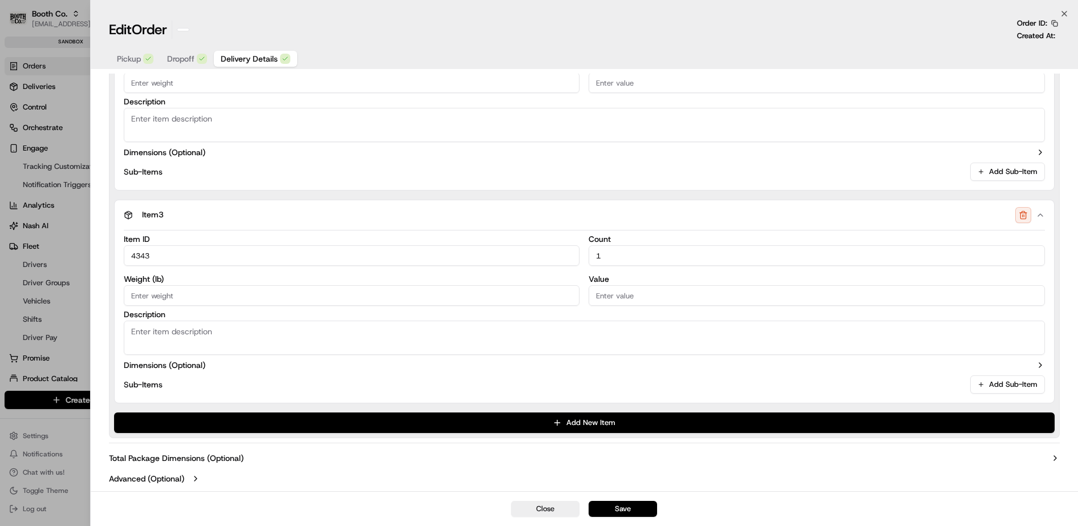
click at [67, 98] on div at bounding box center [539, 263] width 1078 height 526
